Goal: Task Accomplishment & Management: Manage account settings

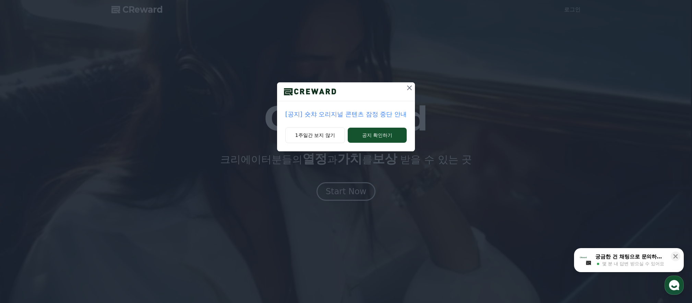
click at [410, 86] on icon at bounding box center [409, 88] width 8 height 8
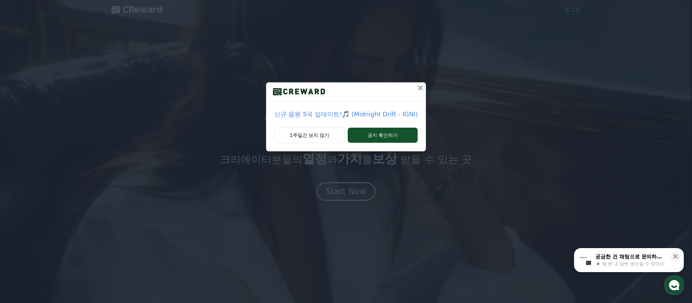
click at [418, 87] on icon at bounding box center [420, 87] width 5 height 5
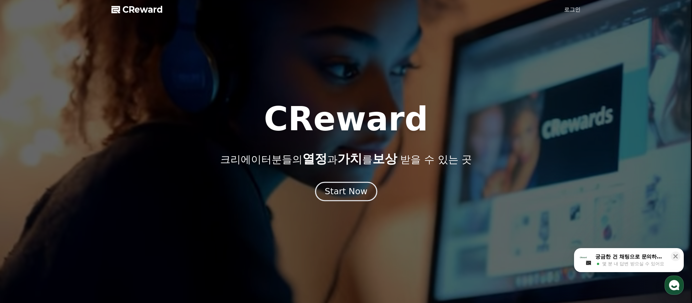
click at [346, 193] on div "Start Now" at bounding box center [346, 191] width 43 height 12
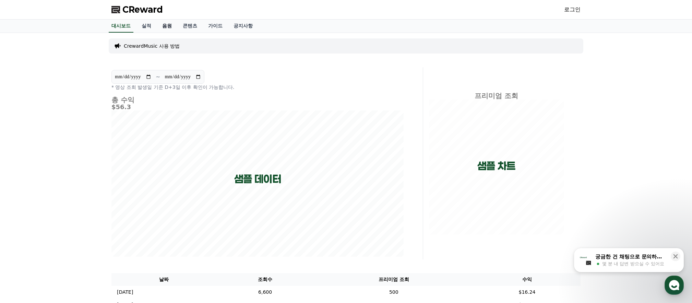
click at [172, 25] on link "음원" at bounding box center [167, 26] width 21 height 13
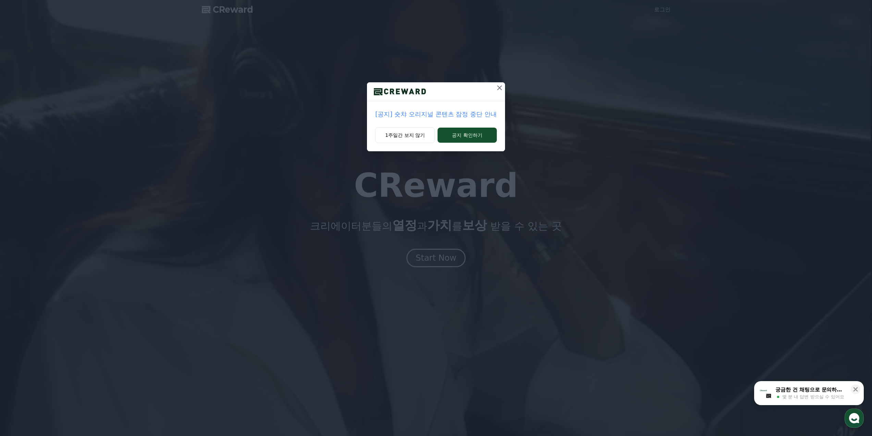
click at [499, 87] on icon at bounding box center [499, 87] width 5 height 5
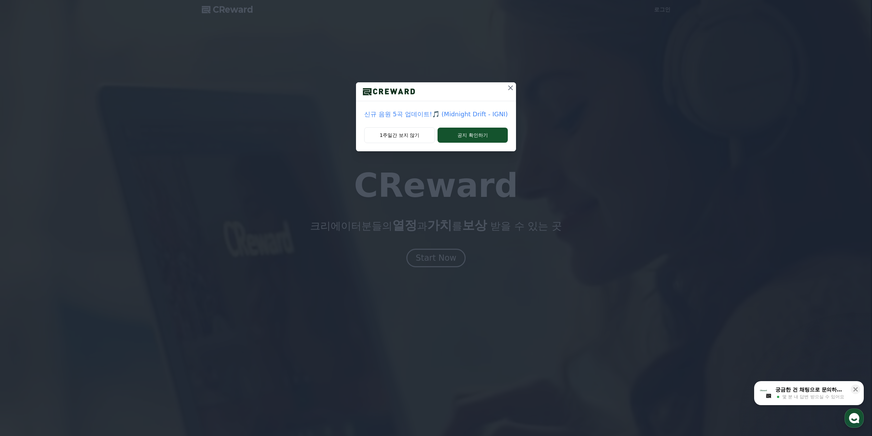
click at [509, 88] on icon at bounding box center [510, 87] width 5 height 5
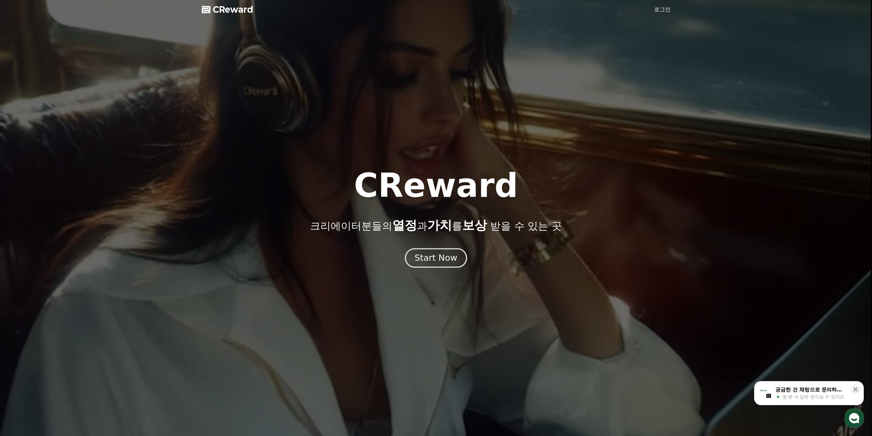
click at [445, 256] on div "Start Now" at bounding box center [436, 258] width 43 height 12
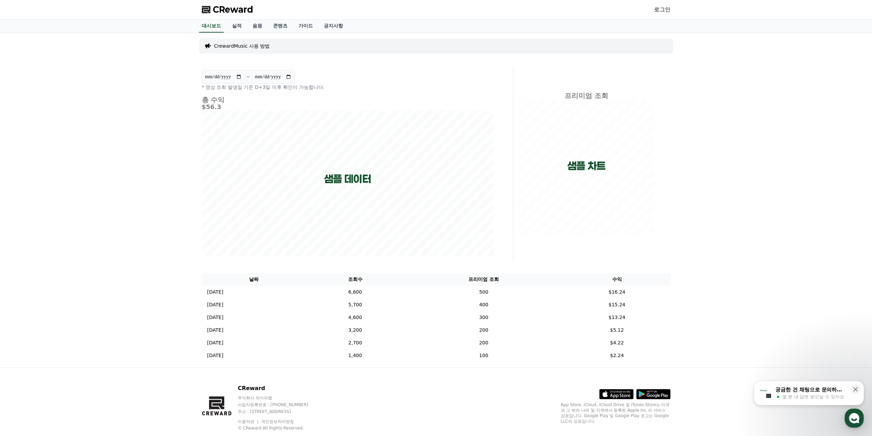
click at [667, 7] on link "로그인" at bounding box center [662, 9] width 16 height 8
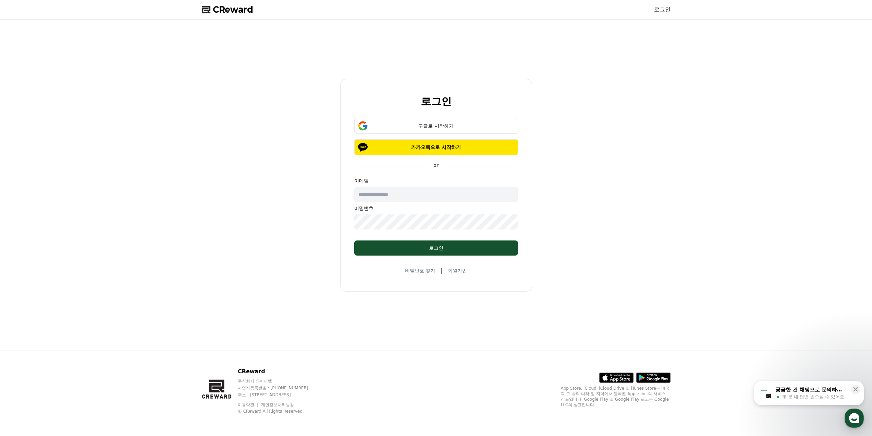
click at [398, 191] on input "text" at bounding box center [436, 194] width 164 height 15
type input "**********"
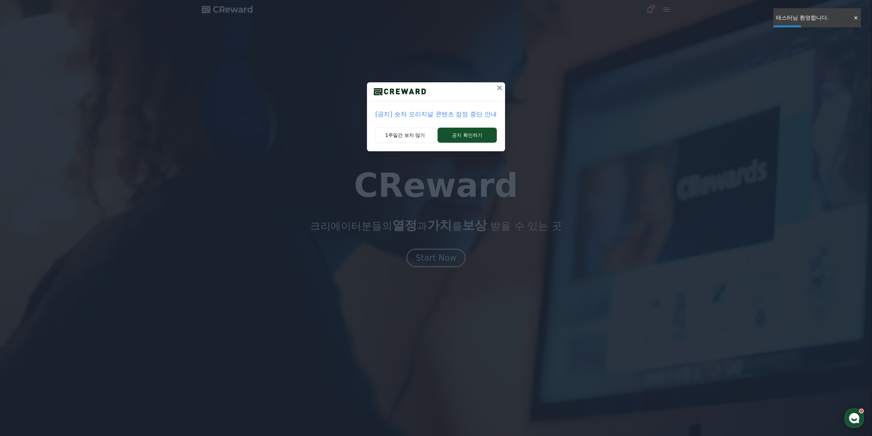
click at [498, 84] on icon at bounding box center [500, 88] width 8 height 8
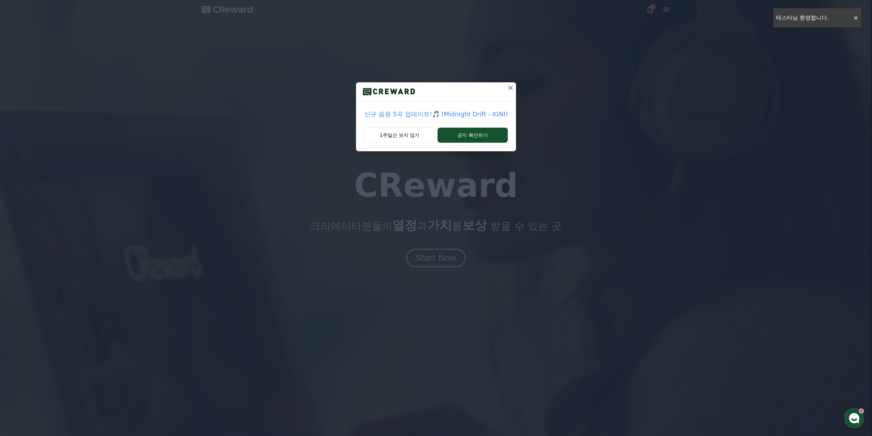
click at [505, 89] on button at bounding box center [510, 87] width 11 height 11
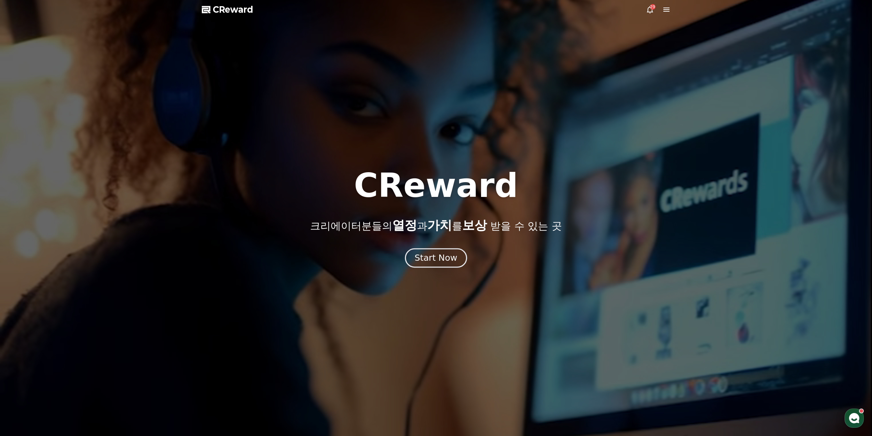
click at [444, 256] on div "Start Now" at bounding box center [436, 258] width 43 height 12
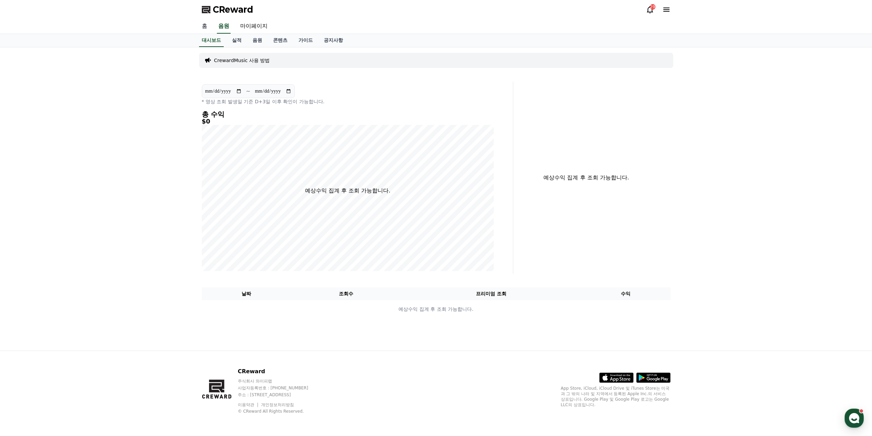
click at [204, 26] on link "홈" at bounding box center [204, 26] width 16 height 14
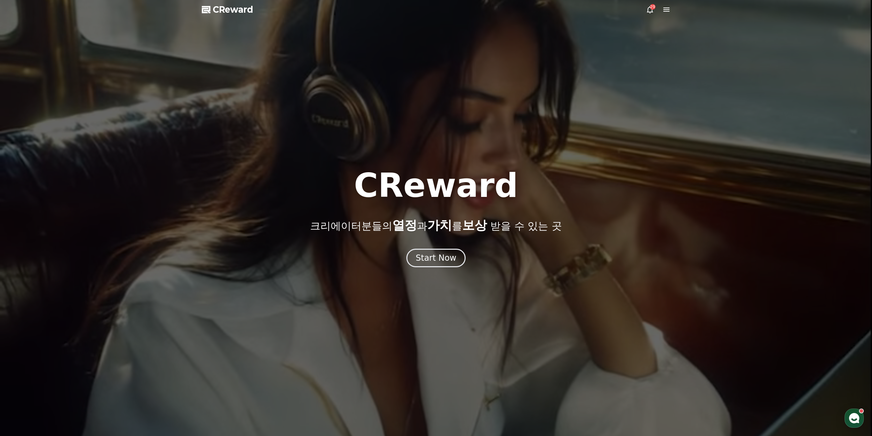
click at [671, 9] on div at bounding box center [436, 218] width 872 height 436
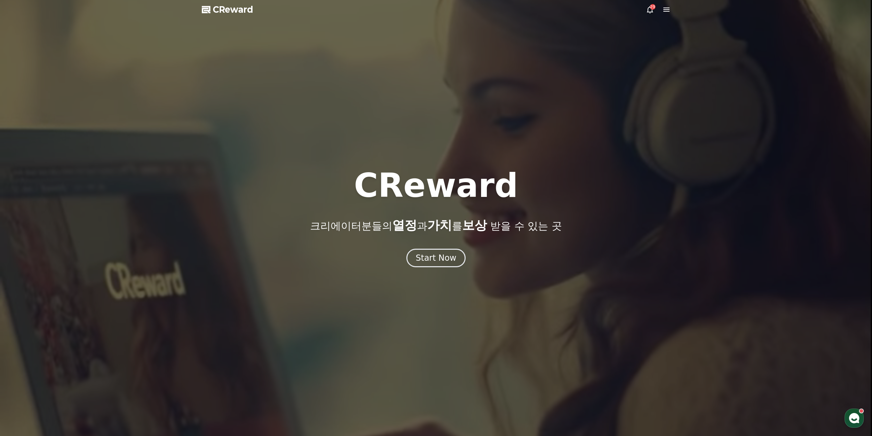
click at [669, 10] on icon at bounding box center [667, 9] width 8 height 8
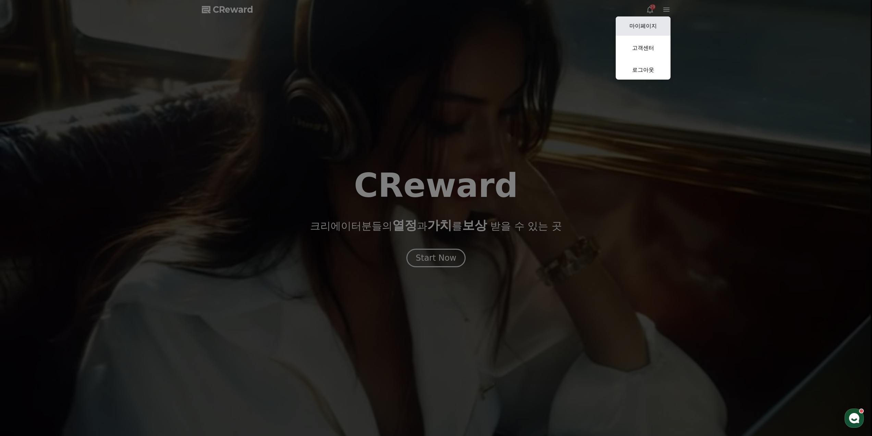
click at [655, 29] on link "마이페이지" at bounding box center [643, 25] width 55 height 19
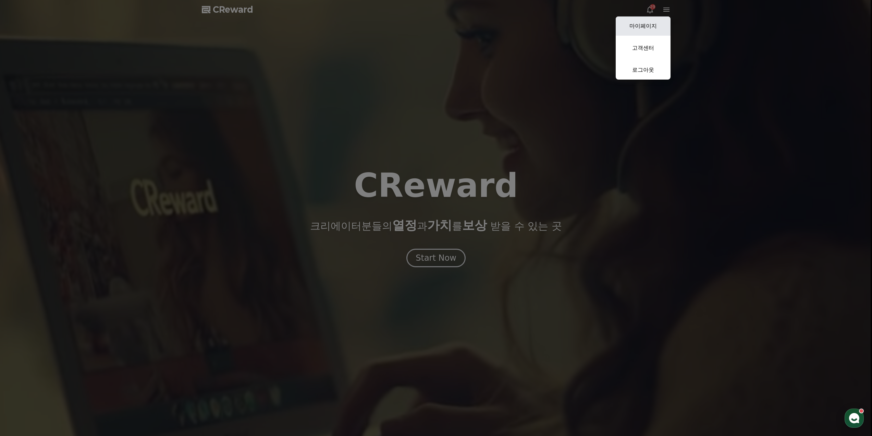
select select "**********"
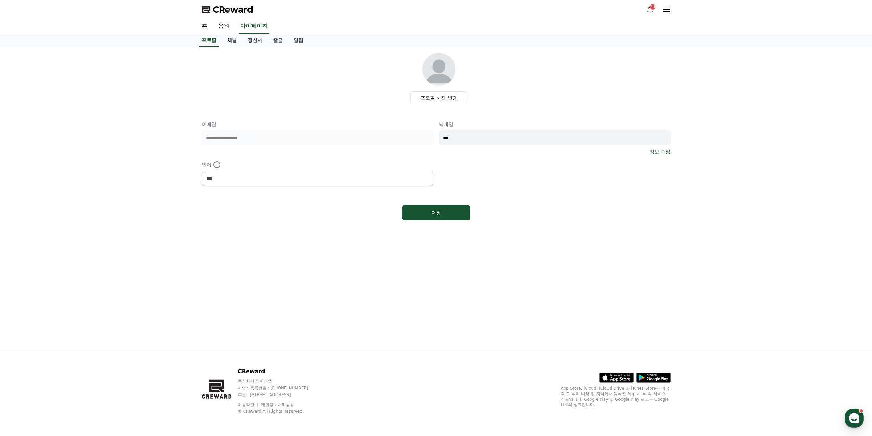
click at [228, 40] on link "채널" at bounding box center [232, 40] width 21 height 13
